Goal: Navigation & Orientation: Find specific page/section

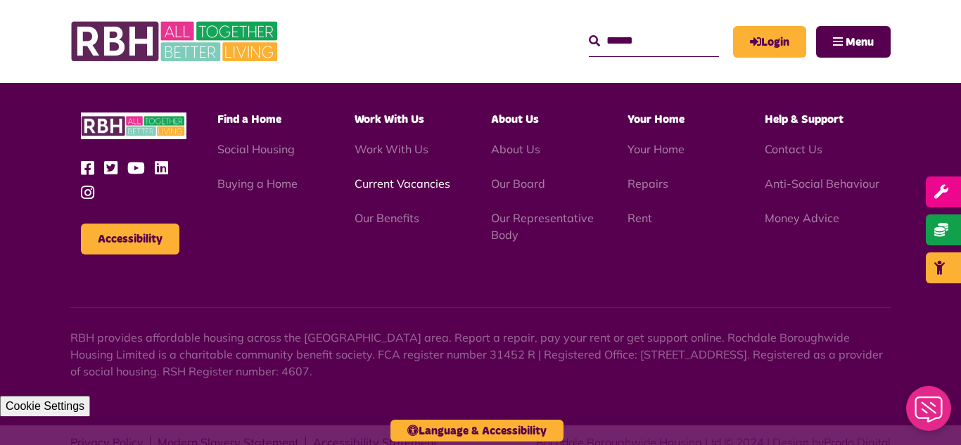
click at [376, 176] on link "Current Vacancies" at bounding box center [402, 183] width 96 height 14
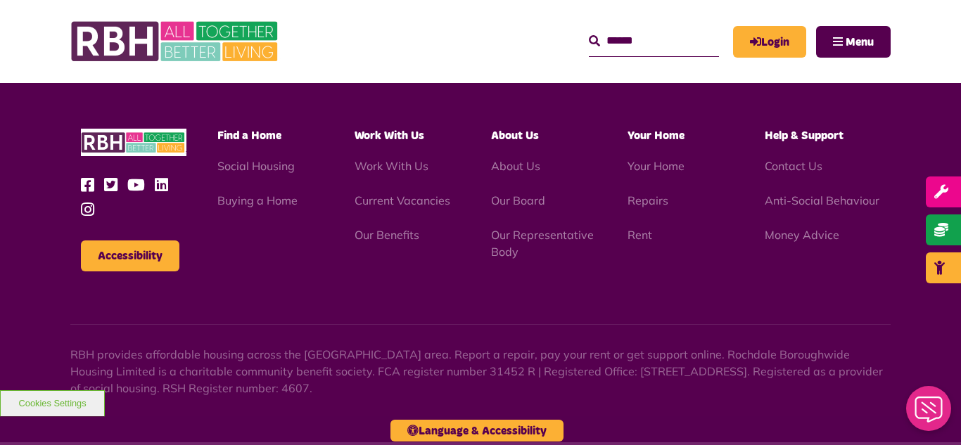
scroll to position [1603, 0]
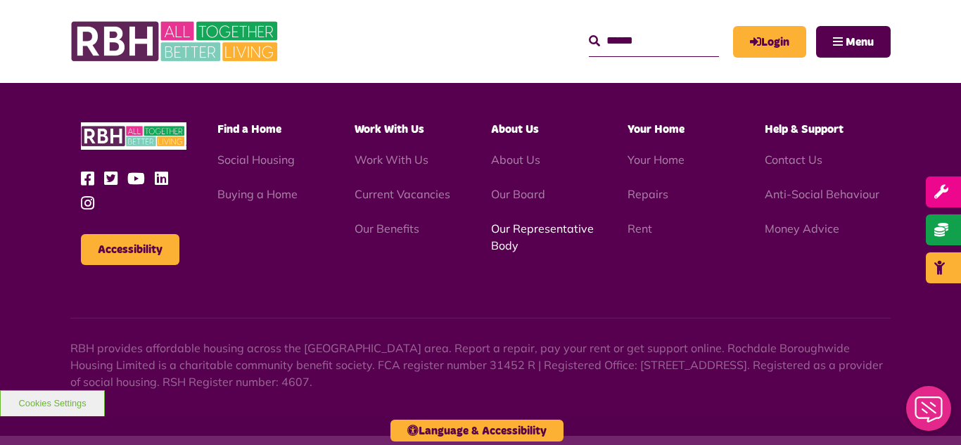
click at [527, 229] on link "Our Representative Body" at bounding box center [542, 236] width 103 height 31
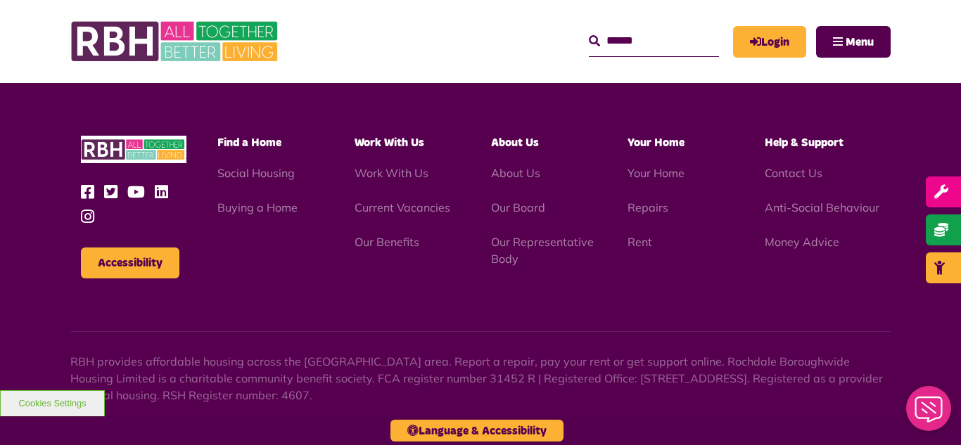
scroll to position [4083, 0]
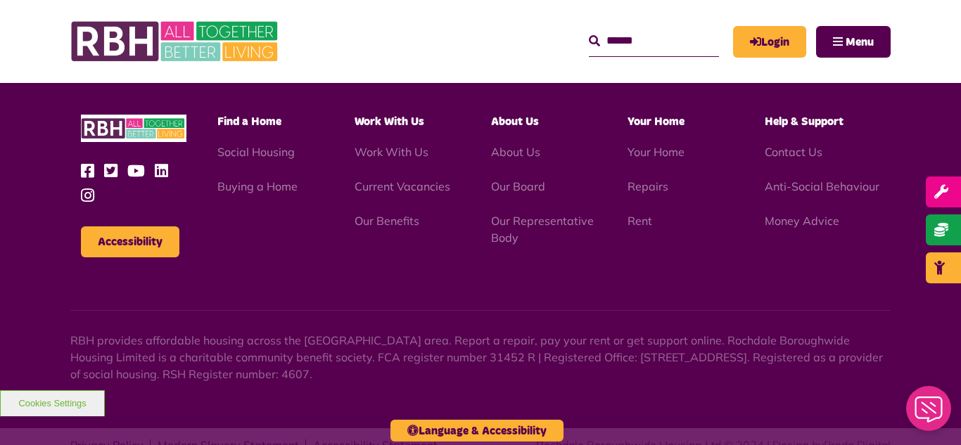
click at [56, 24] on header "MyRBH About Us Contact Us Search" at bounding box center [480, 41] width 961 height 83
